Goal: Task Accomplishment & Management: Manage account settings

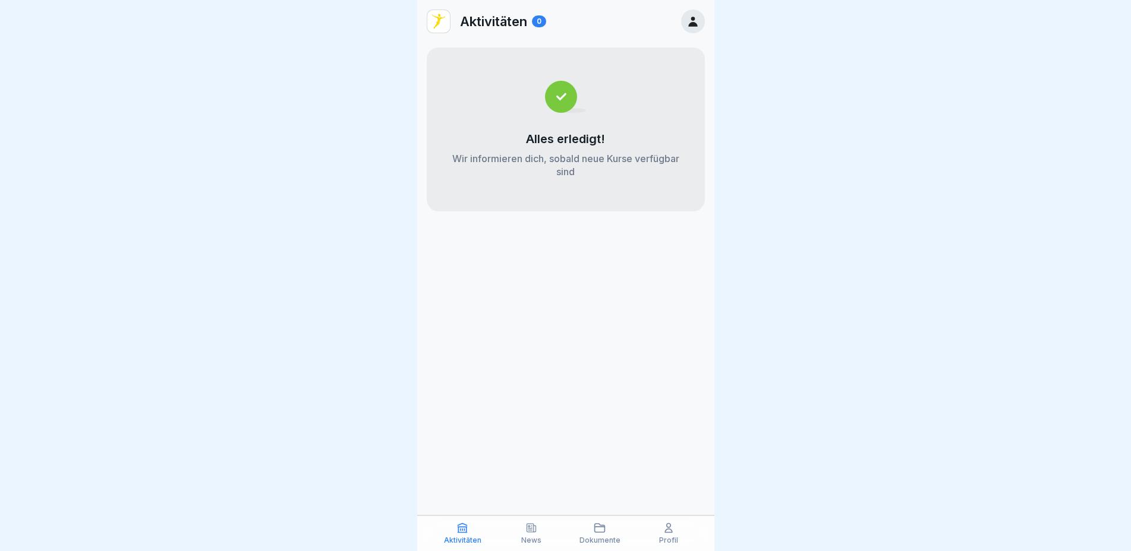
drag, startPoint x: 1079, startPoint y: 0, endPoint x: 931, endPoint y: 18, distance: 149.1
click at [821, 37] on div at bounding box center [565, 275] width 1131 height 551
click at [525, 532] on icon at bounding box center [531, 528] width 12 height 12
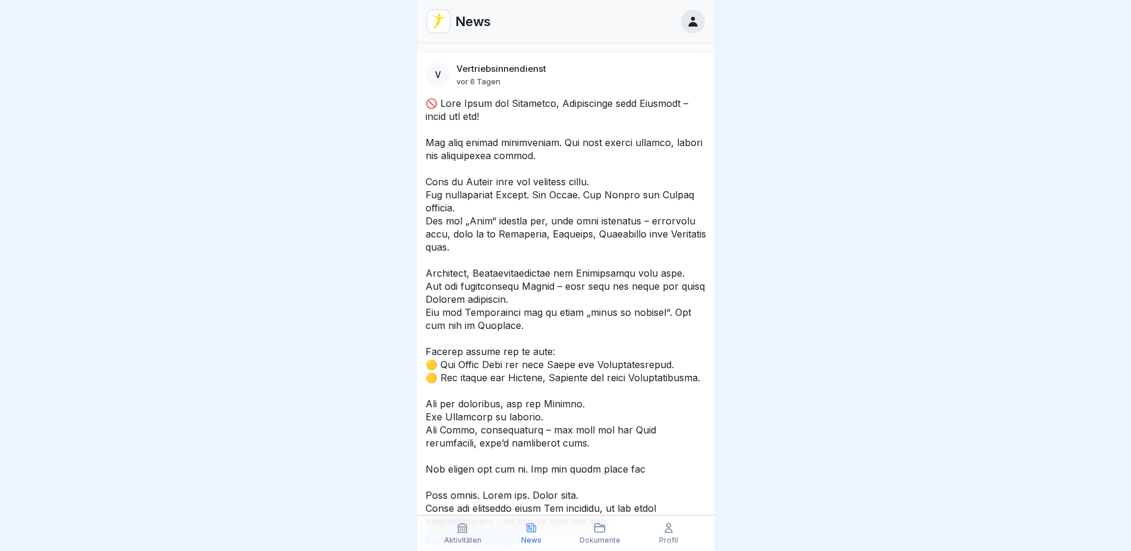
click at [665, 537] on p "Profil" at bounding box center [668, 541] width 19 height 8
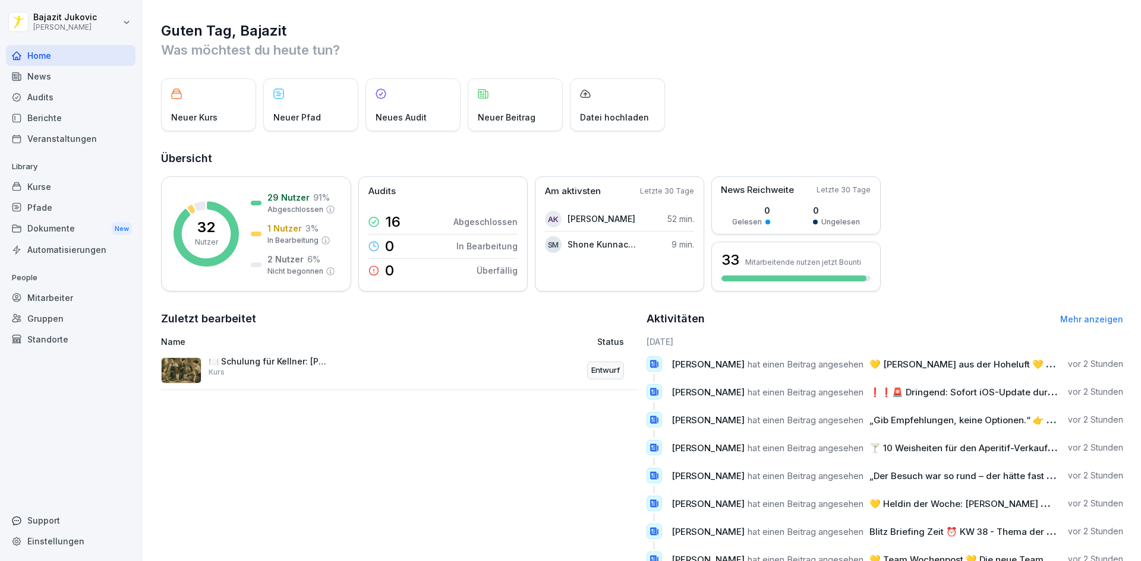
click at [72, 187] on div "Kurse" at bounding box center [71, 186] width 130 height 21
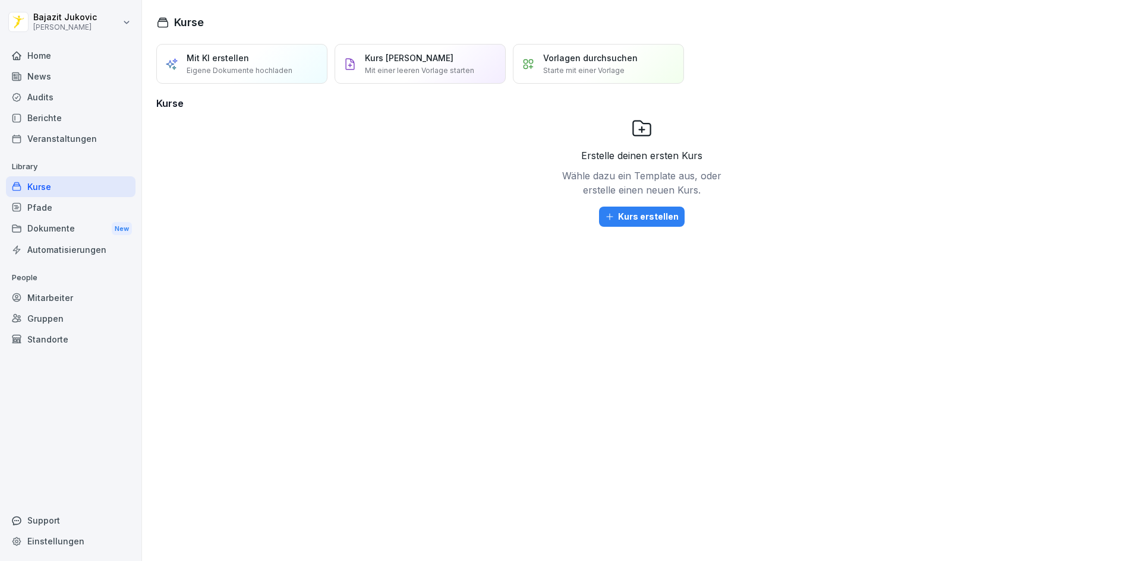
click at [78, 56] on div "Home" at bounding box center [71, 55] width 130 height 21
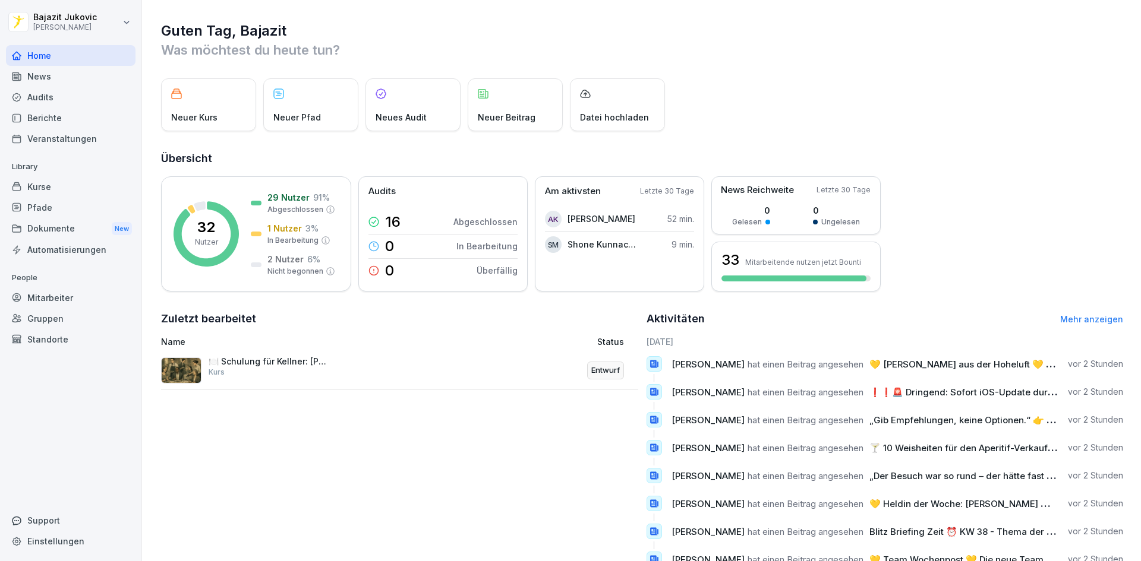
click at [51, 184] on div "Kurse" at bounding box center [71, 186] width 130 height 21
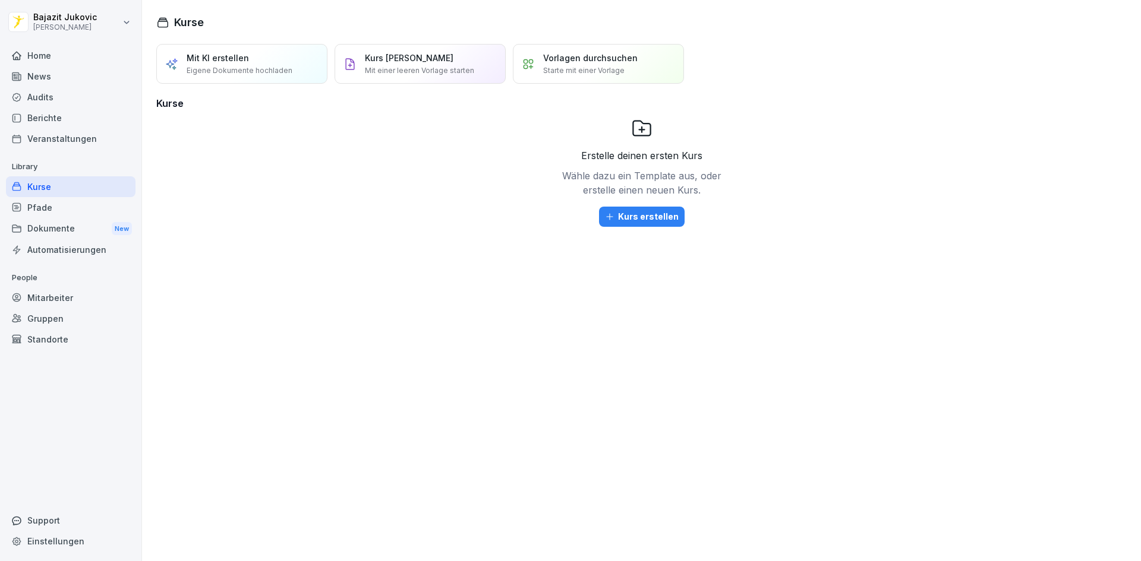
click at [58, 56] on div "Home" at bounding box center [71, 55] width 130 height 21
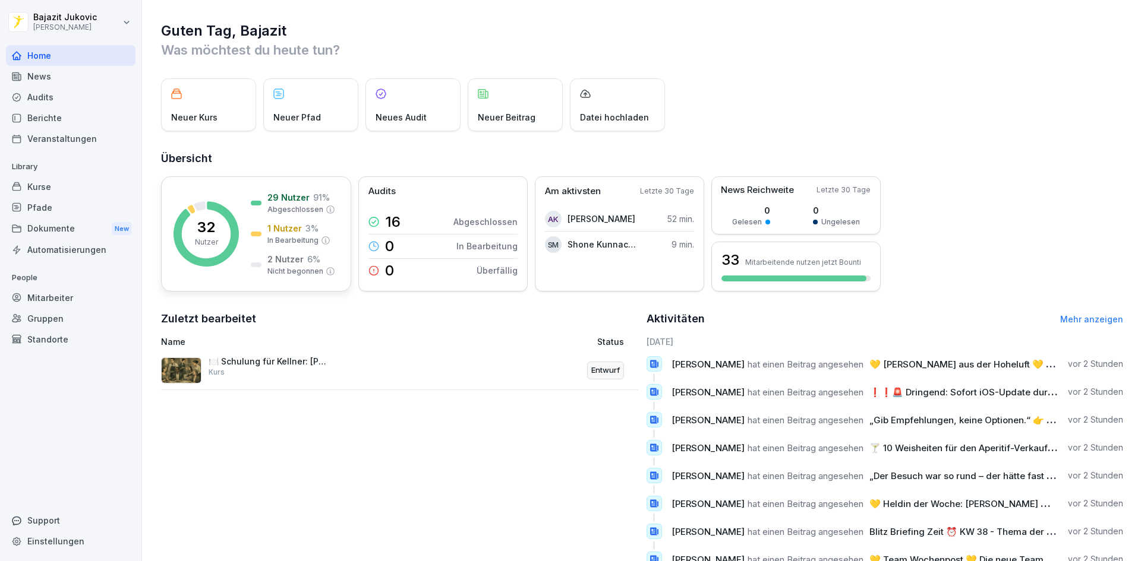
click at [318, 189] on div "32 Nutzer 29 Nutzer 91 % Abgeschlossen 1 Nutzer 3 % In Bearbeitung 2 Nutzer 6 %…" at bounding box center [256, 233] width 190 height 115
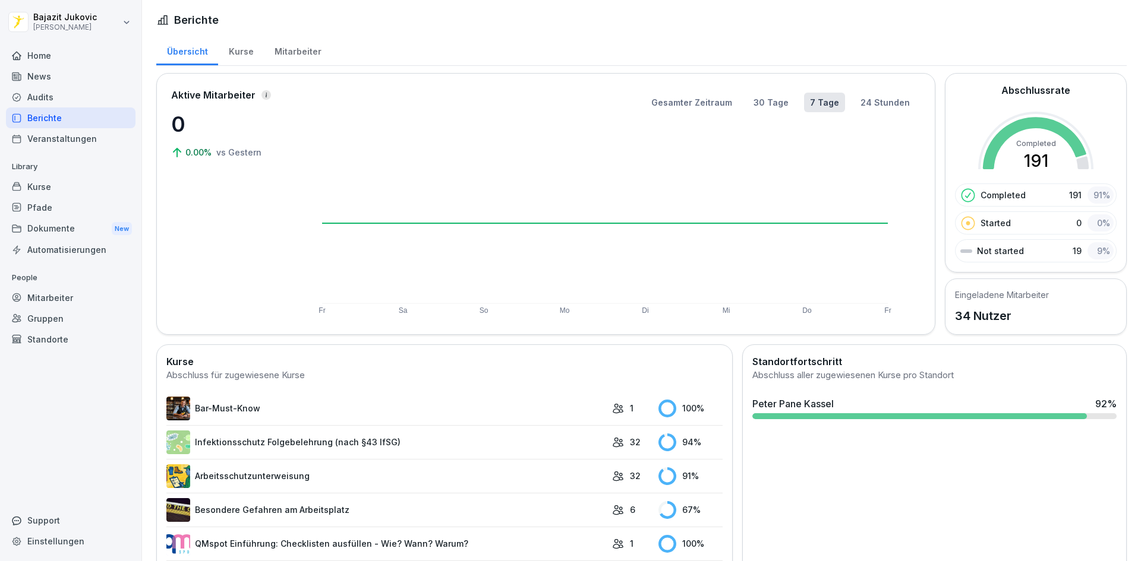
click at [283, 55] on div "Mitarbeiter" at bounding box center [298, 50] width 68 height 30
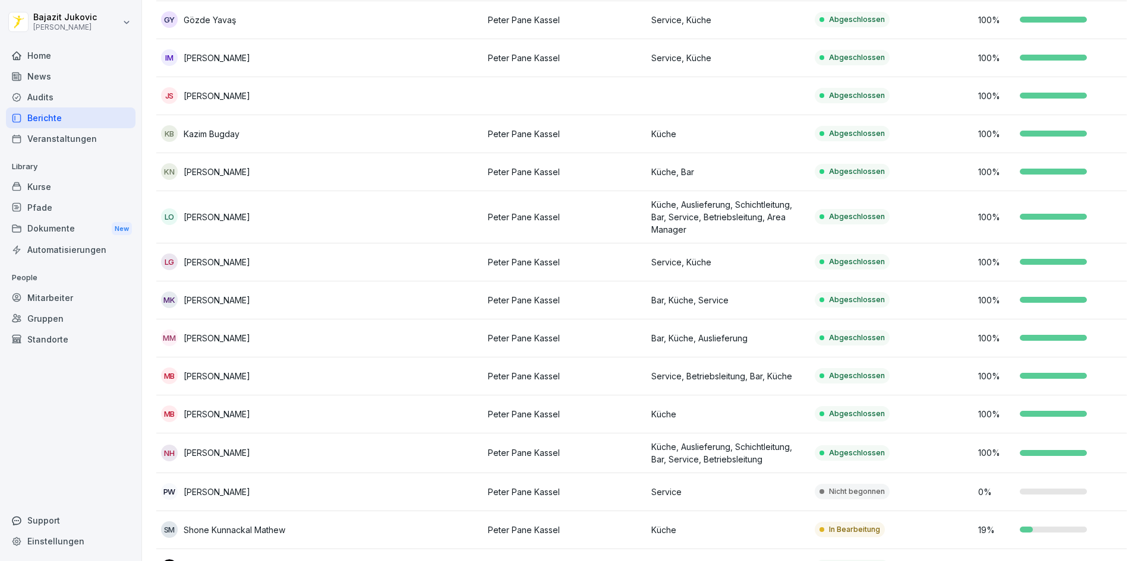
scroll to position [772, 0]
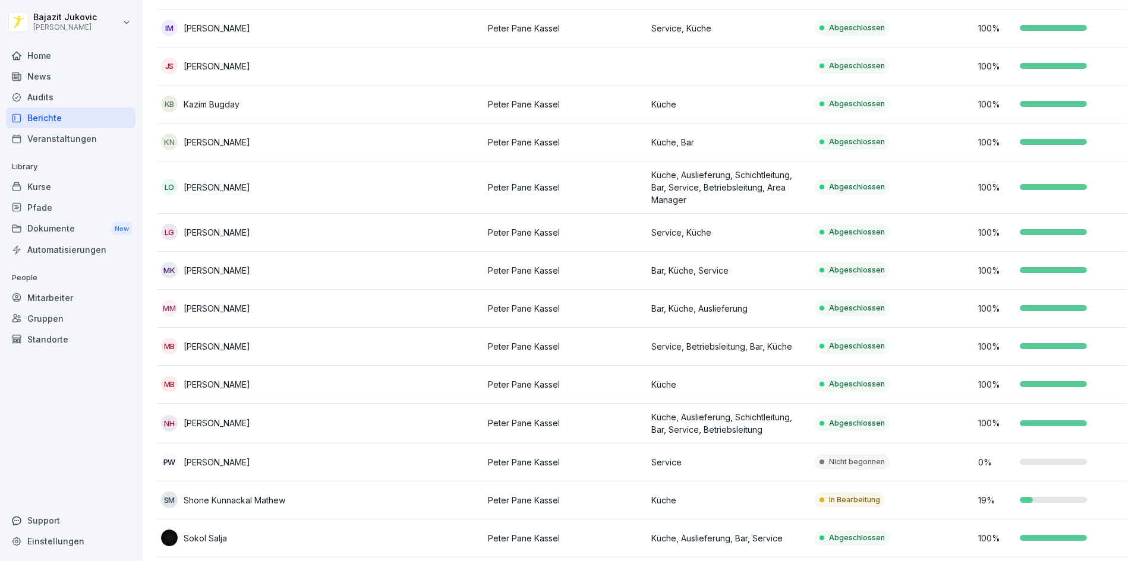
click at [395, 345] on td at bounding box center [401, 347] width 163 height 38
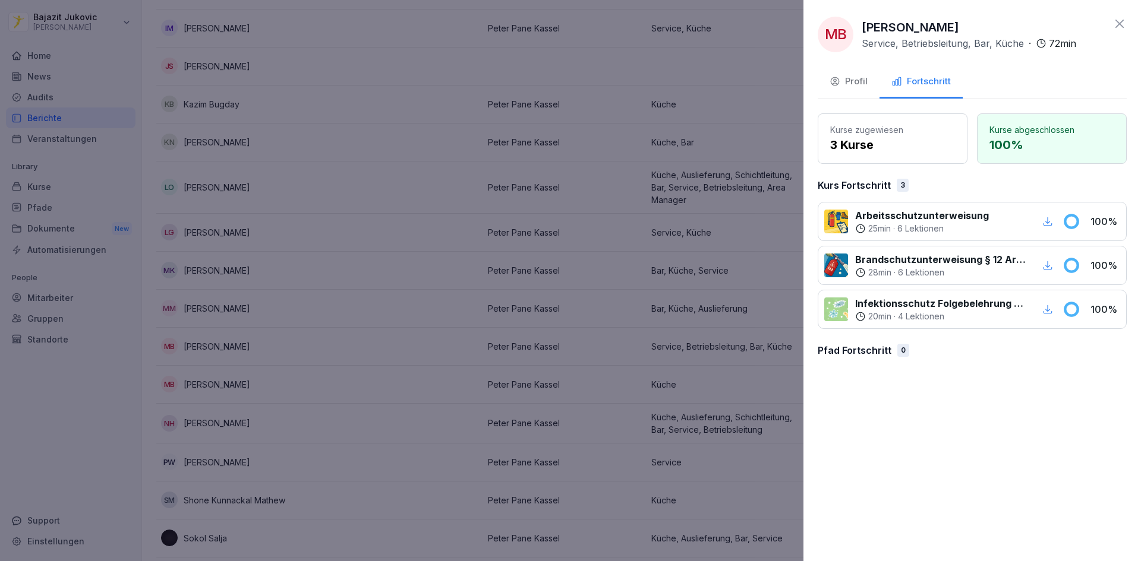
click at [863, 85] on div "Profil" at bounding box center [848, 82] width 38 height 14
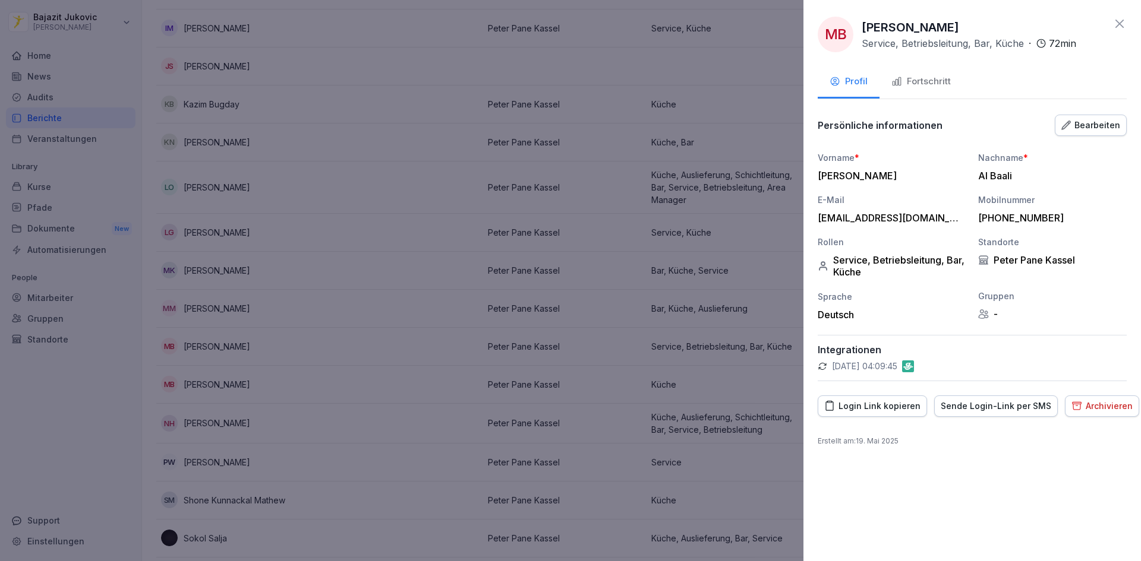
click at [1093, 128] on div "Bearbeiten" at bounding box center [1090, 125] width 59 height 13
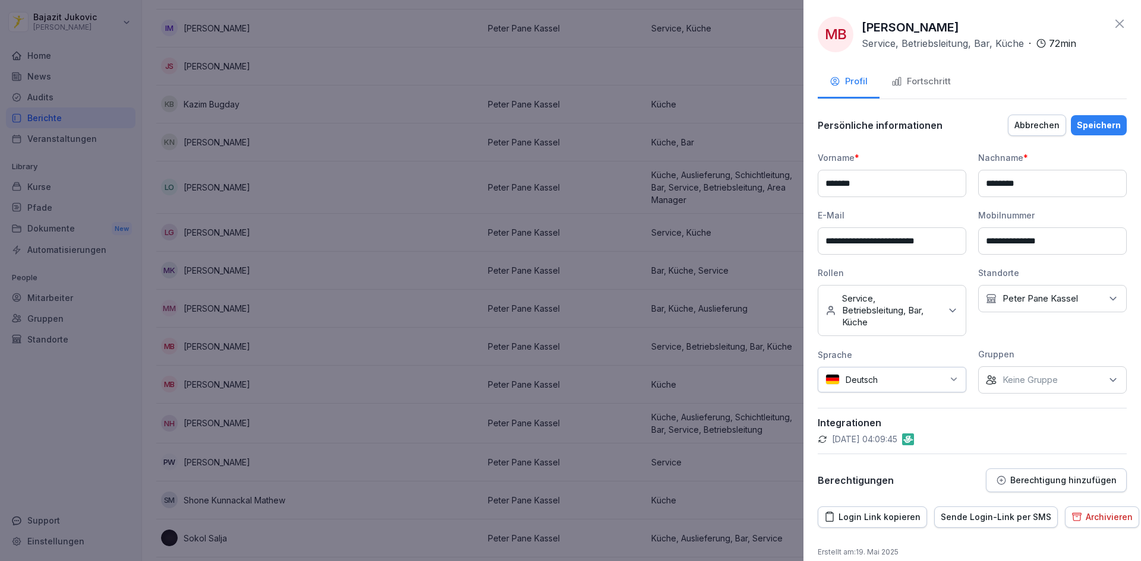
click at [933, 244] on input "**********" at bounding box center [892, 241] width 149 height 27
drag, startPoint x: 825, startPoint y: 239, endPoint x: 968, endPoint y: 239, distance: 143.8
click at [968, 239] on div "**********" at bounding box center [972, 273] width 309 height 242
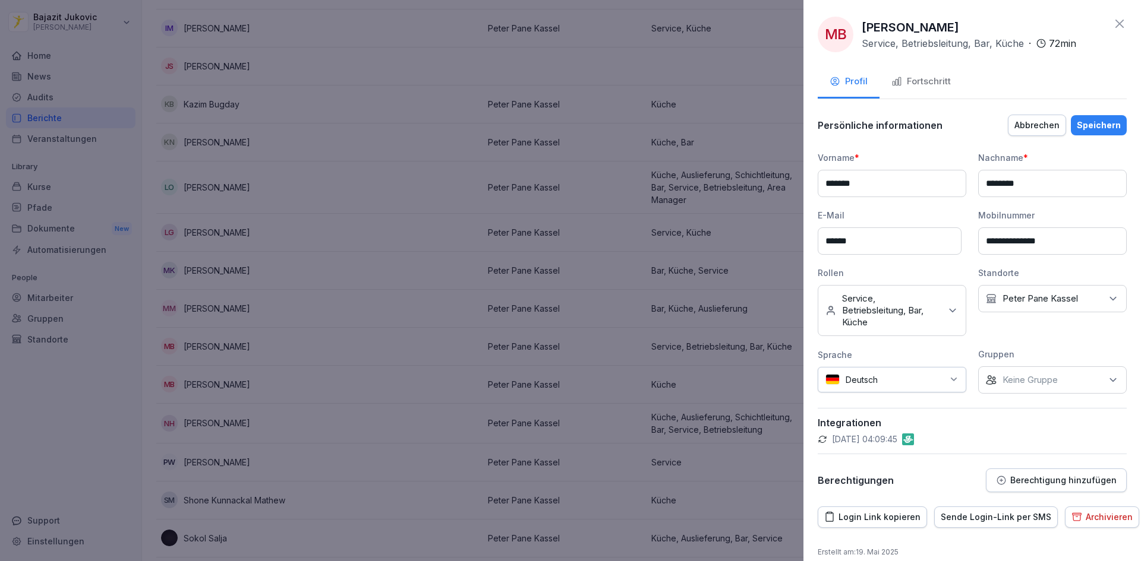
type input "**********"
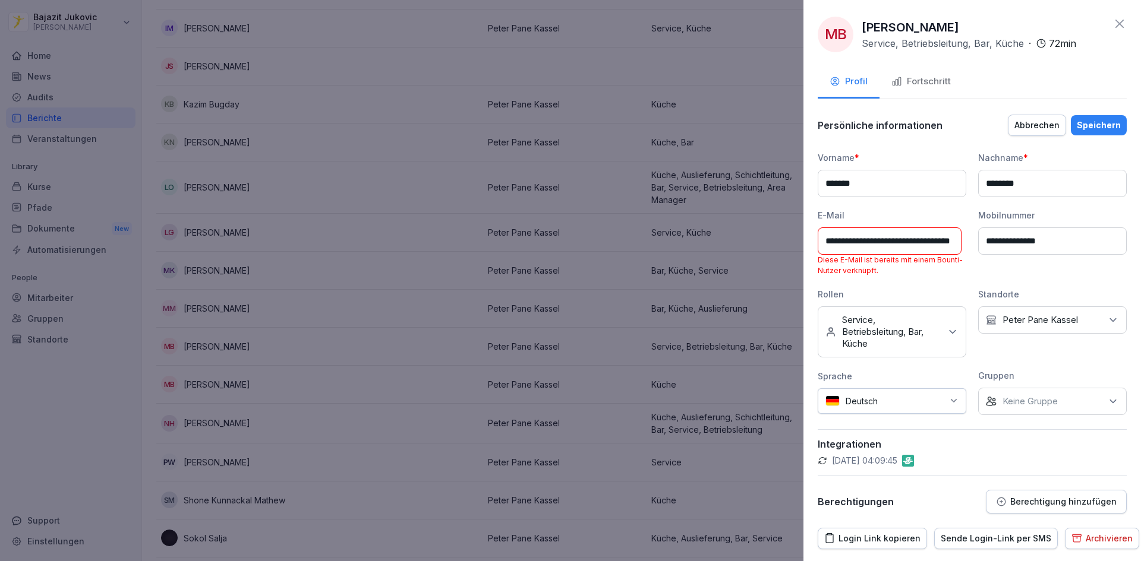
click at [1036, 121] on div "Abbrechen" at bounding box center [1036, 125] width 45 height 13
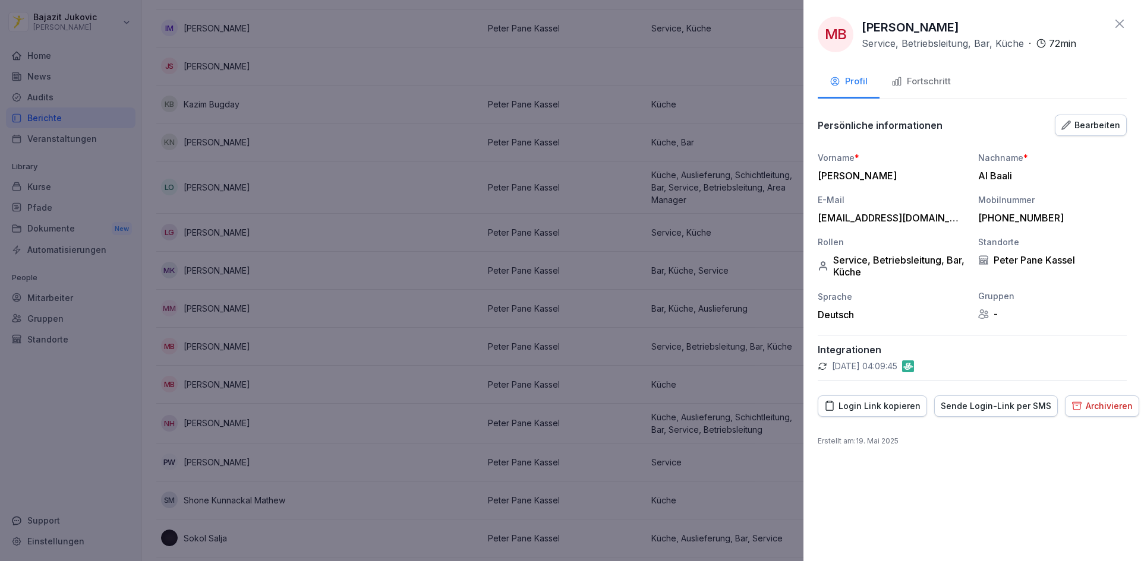
click at [1117, 27] on icon at bounding box center [1119, 24] width 8 height 8
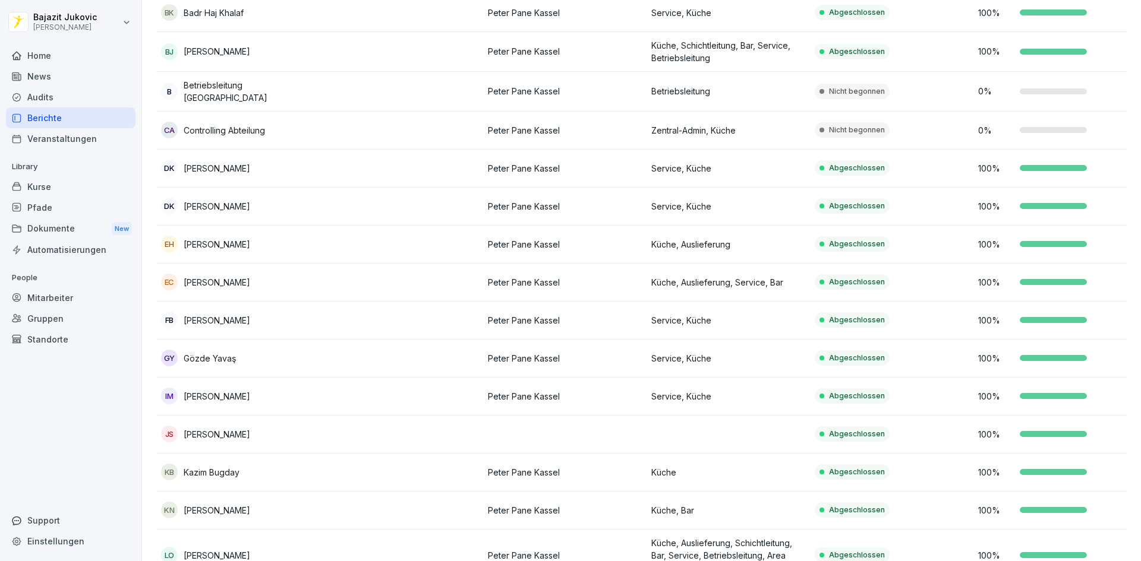
scroll to position [357, 0]
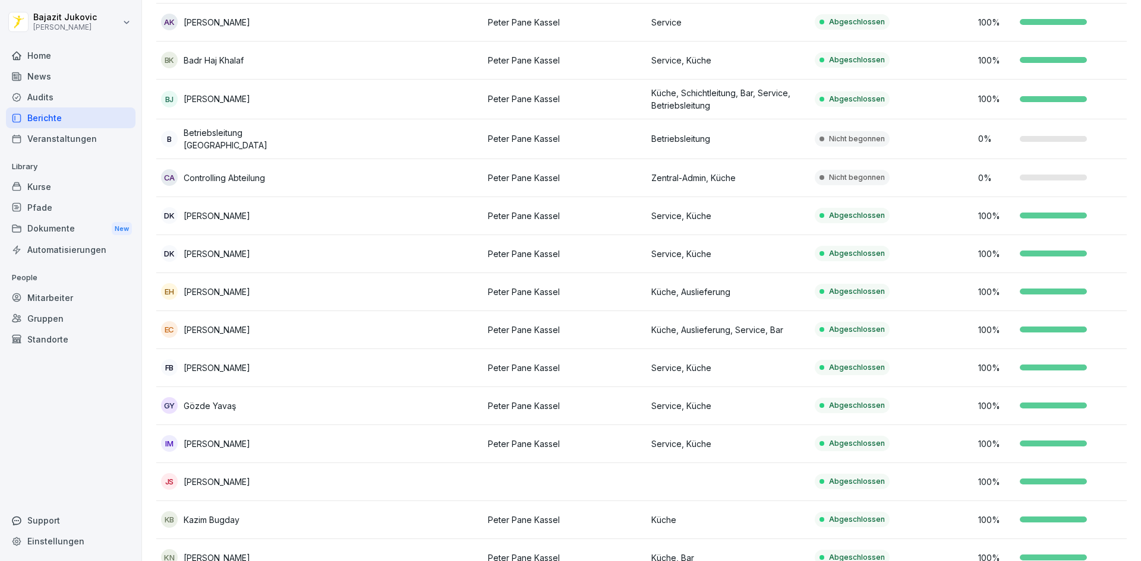
click at [435, 101] on td at bounding box center [401, 100] width 163 height 40
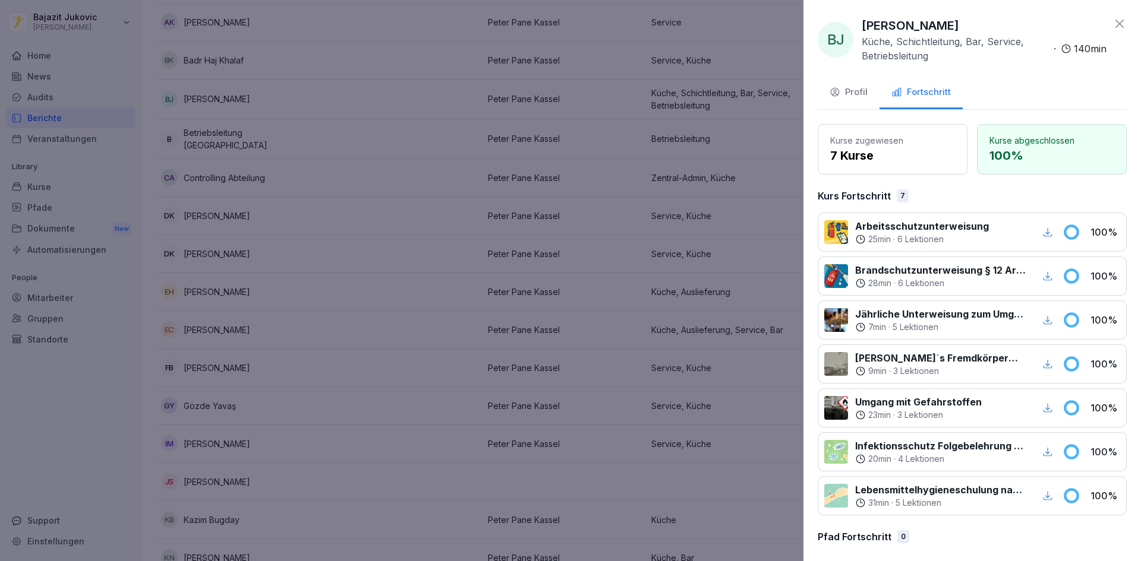
click at [859, 90] on div "Profil" at bounding box center [848, 93] width 38 height 14
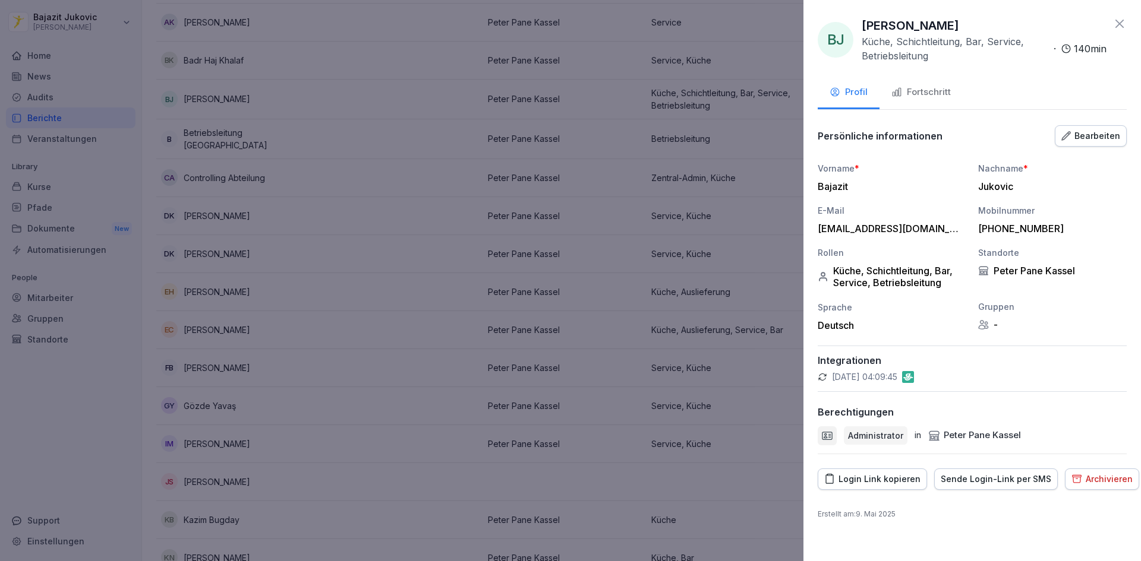
click at [1116, 26] on icon at bounding box center [1119, 24] width 14 height 14
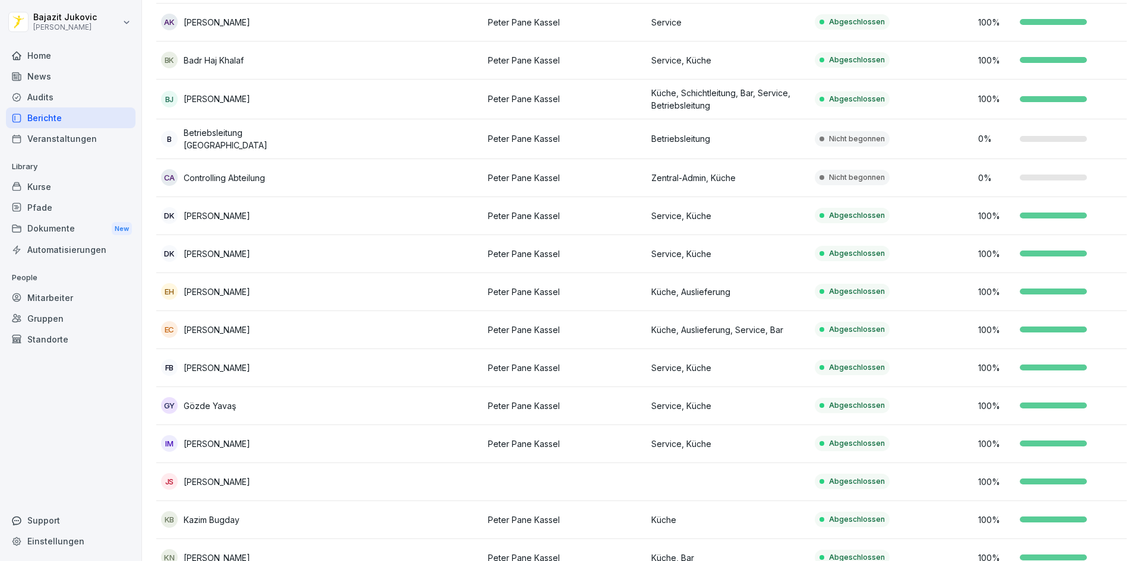
click at [387, 140] on td at bounding box center [401, 139] width 163 height 40
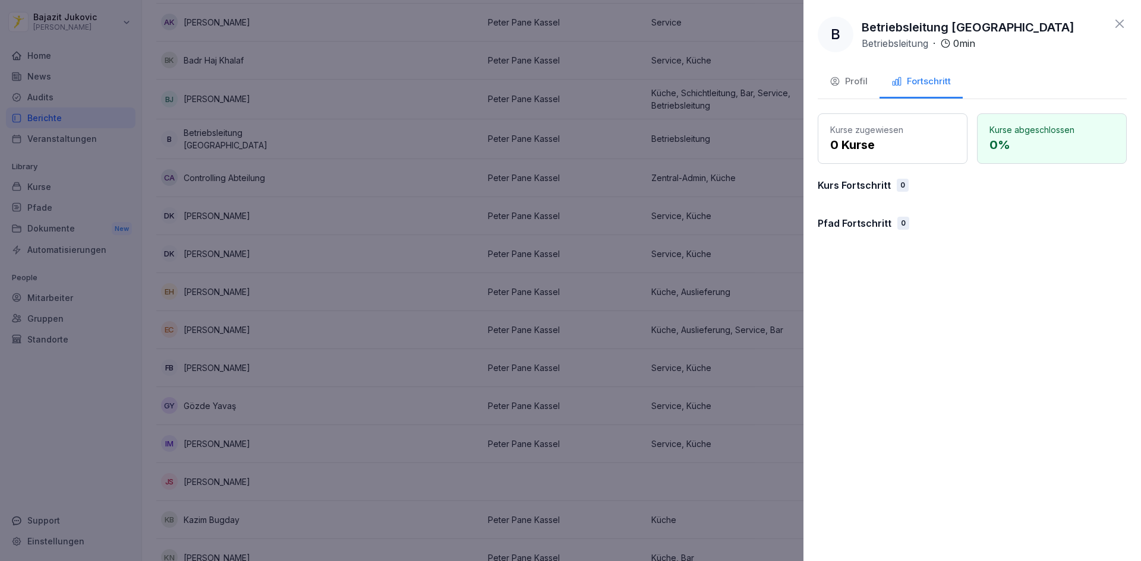
click at [854, 72] on button "Profil" at bounding box center [849, 83] width 62 height 32
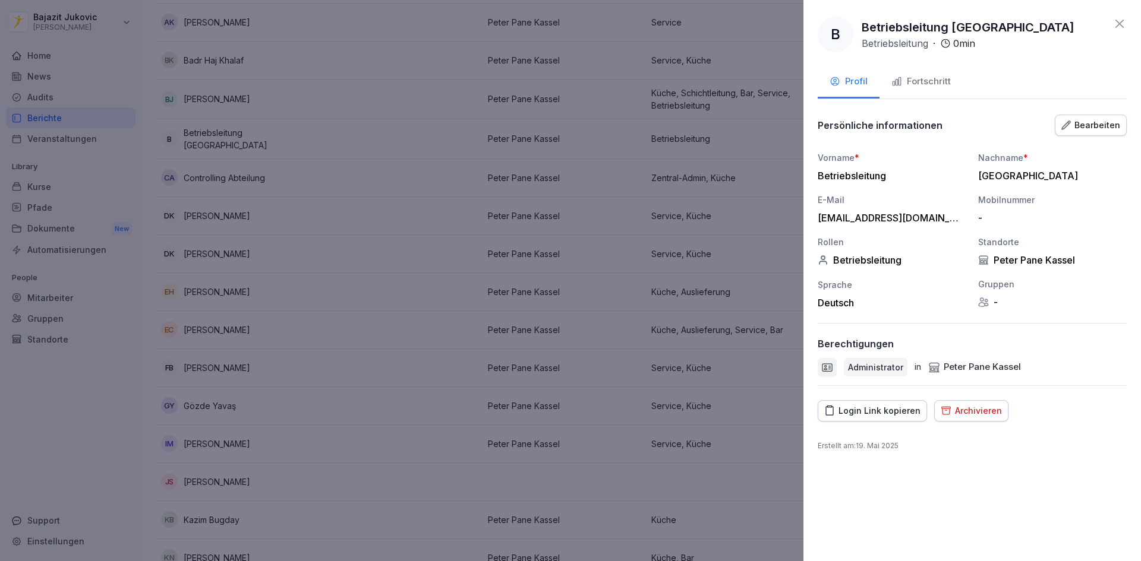
click at [1119, 24] on icon at bounding box center [1119, 24] width 8 height 8
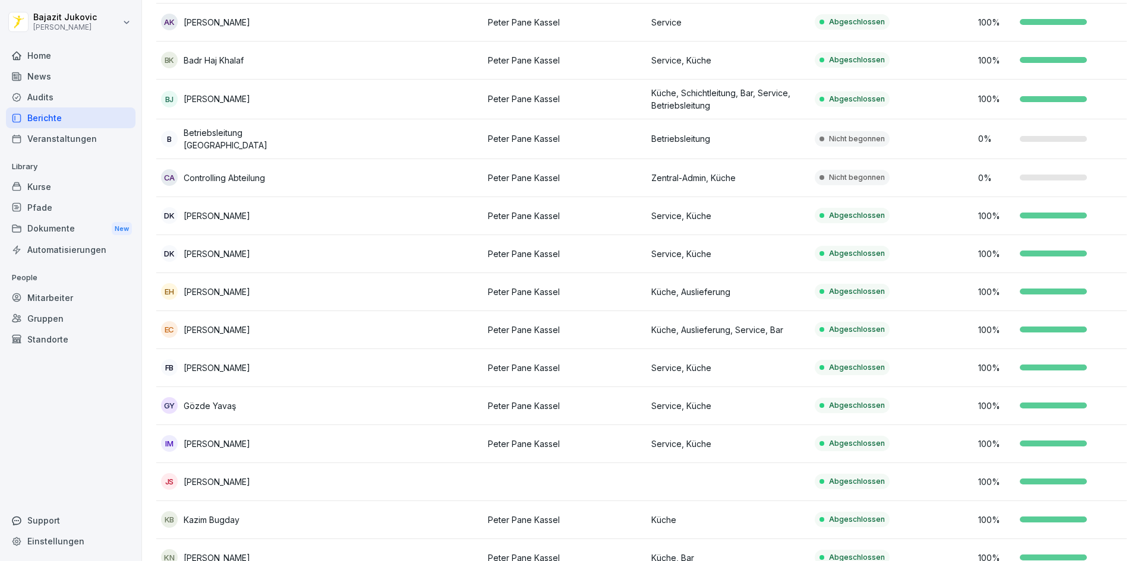
click at [373, 97] on td at bounding box center [401, 100] width 163 height 40
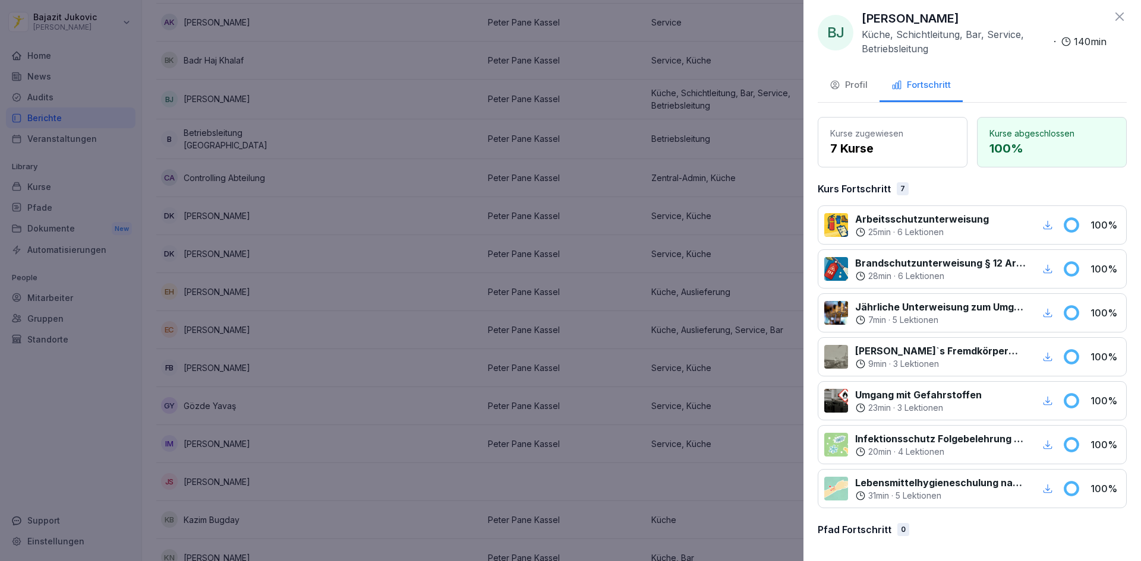
scroll to position [9, 0]
click at [850, 93] on button "Profil" at bounding box center [849, 84] width 62 height 32
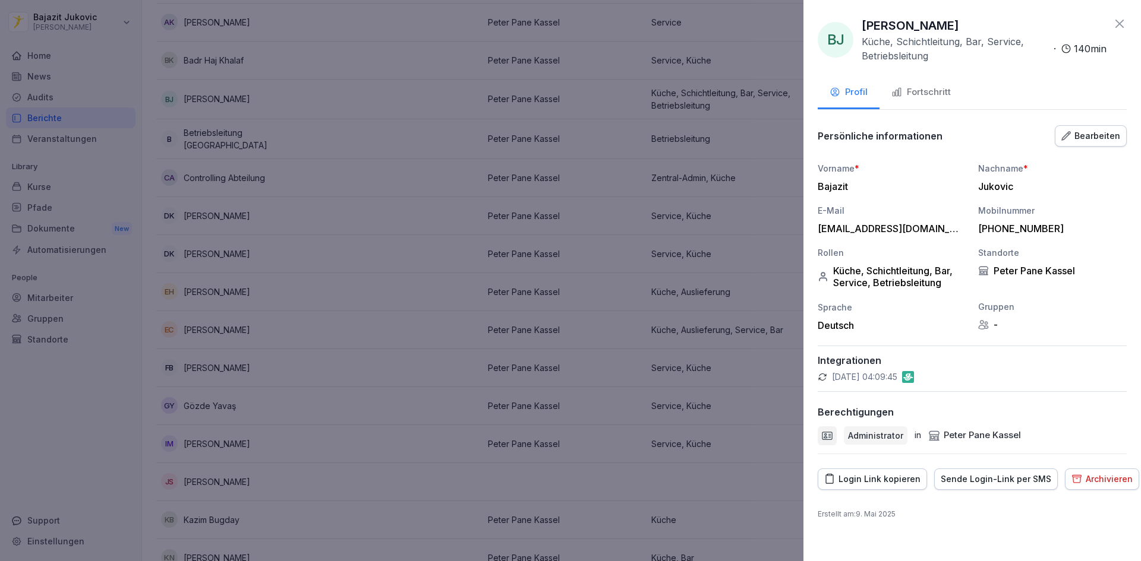
scroll to position [0, 0]
click at [1123, 24] on icon at bounding box center [1119, 24] width 14 height 14
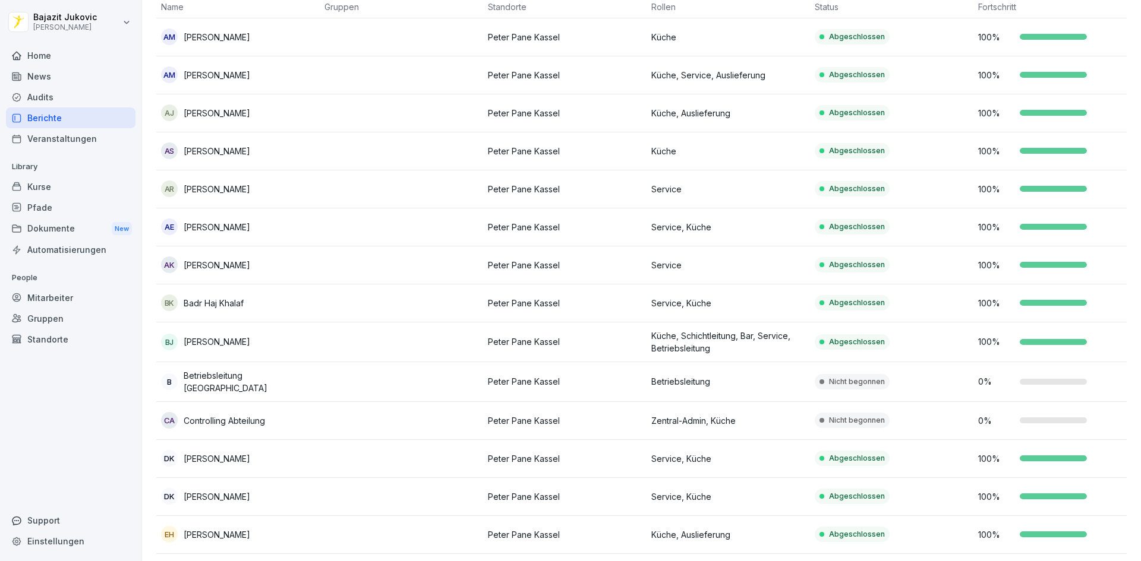
scroll to position [59, 0]
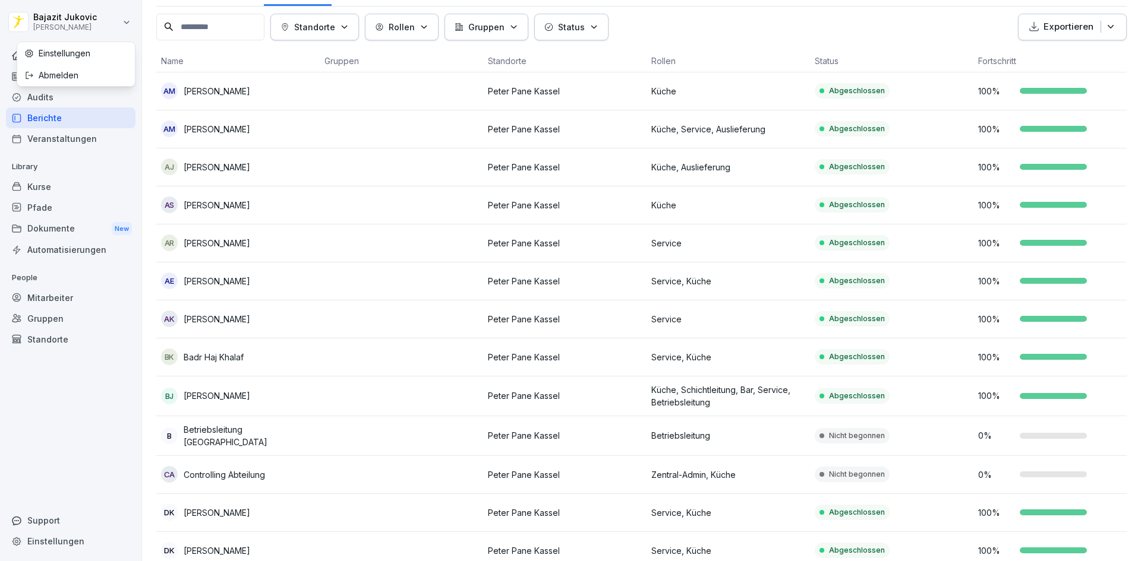
click at [128, 20] on html "[PERSON_NAME] [PERSON_NAME] Home News Audits Berichte Veranstaltungen Library K…" at bounding box center [570, 280] width 1141 height 561
click at [86, 78] on div "Abmelden" at bounding box center [76, 75] width 118 height 22
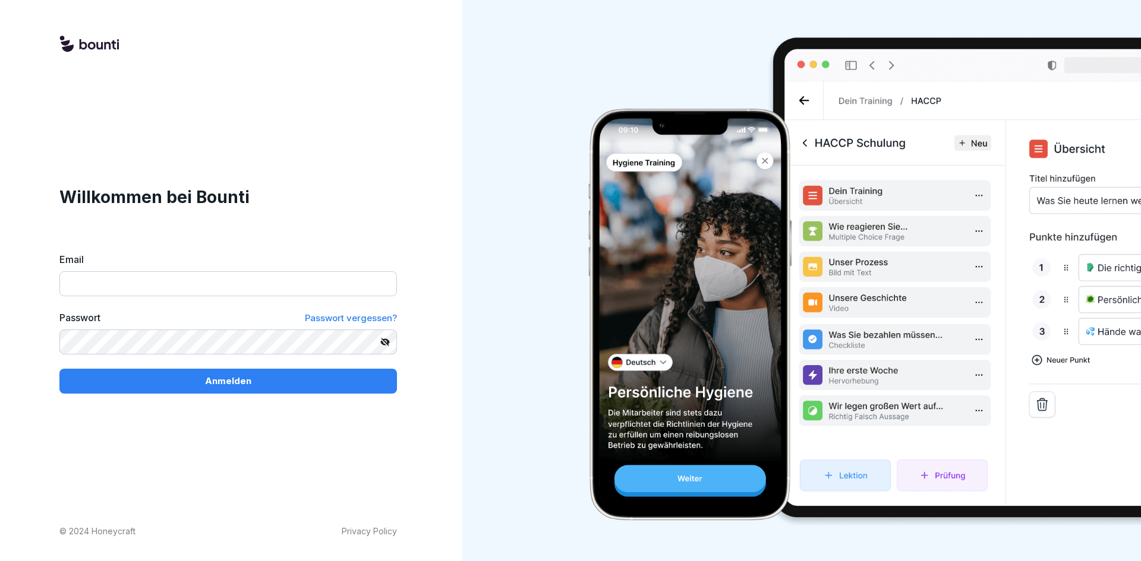
type input "**********"
click at [354, 316] on span "Passwort vergessen?" at bounding box center [351, 318] width 92 height 11
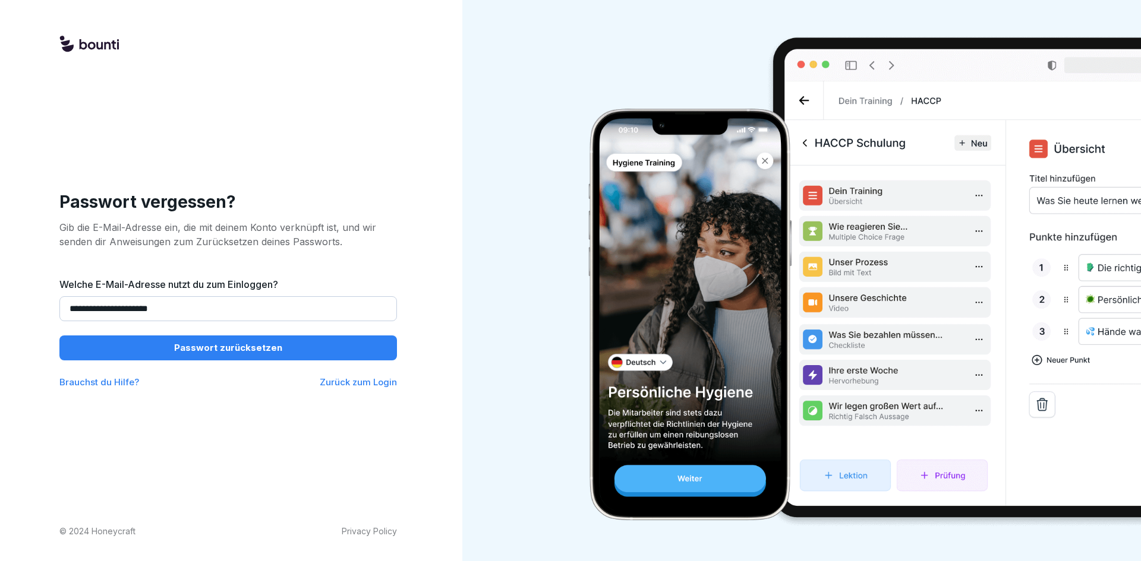
drag, startPoint x: 179, startPoint y: 308, endPoint x: 27, endPoint y: 317, distance: 152.4
click at [27, 317] on div "**********" at bounding box center [228, 280] width 456 height 561
type input "**********"
